Goal: Information Seeking & Learning: Learn about a topic

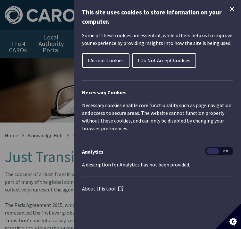
click at [122, 56] on button "I Accept Cookies" at bounding box center [106, 60] width 48 height 14
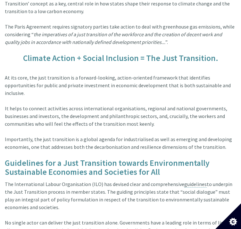
scroll to position [234, 0]
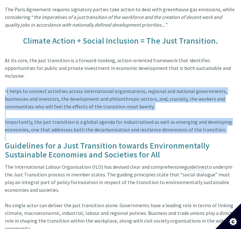
drag, startPoint x: 5, startPoint y: 76, endPoint x: 220, endPoint y: 118, distance: 219.9
click at [220, 118] on div "At its core, the just transition is a forward-looking, action-oriented framewor…" at bounding box center [121, 95] width 232 height 92
copy div "It helps to connect activities across international organisations, regional and…"
click at [157, 98] on div "At its core, the just transition is a forward-looking, action-oriented framewor…" at bounding box center [121, 95] width 232 height 92
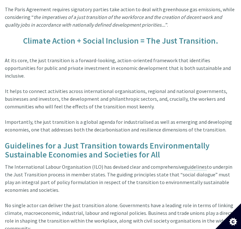
click at [86, 14] on em "the imperatives of a just transition of the workforce and the creation of decen…" at bounding box center [114, 21] width 218 height 14
click at [171, 36] on h5 "Climate Action + Social Inclusion = The Just Transition." at bounding box center [121, 40] width 232 height 9
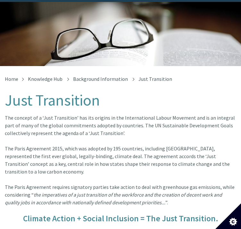
scroll to position [0, 0]
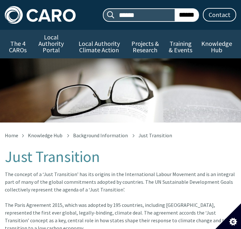
click at [140, 191] on div "The concept of a ‘Just Transition’ has its origins in the International Labour …" at bounding box center [121, 204] width 232 height 69
